Goal: Task Accomplishment & Management: Complete application form

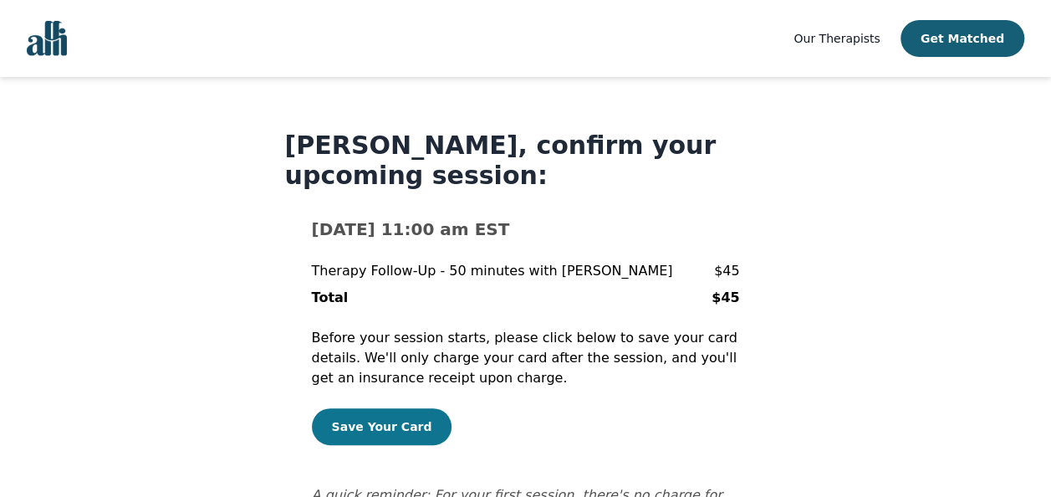
click at [343, 427] on button "Save Your Card" at bounding box center [382, 426] width 141 height 37
